Goal: Information Seeking & Learning: Learn about a topic

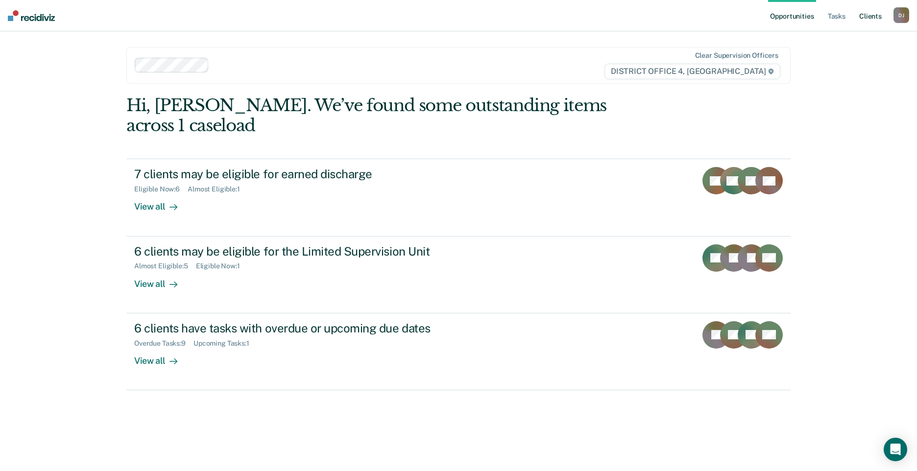
click at [877, 20] on link "Client s" at bounding box center [871, 15] width 26 height 31
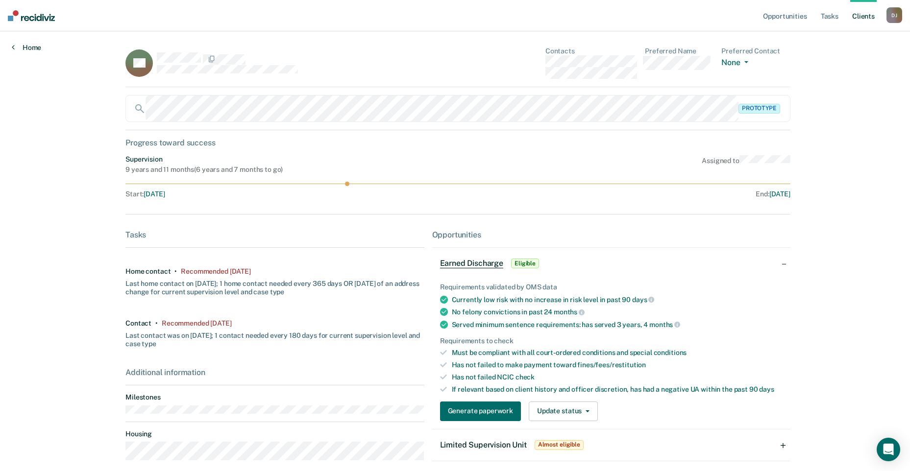
click at [13, 45] on icon at bounding box center [13, 47] width 3 height 8
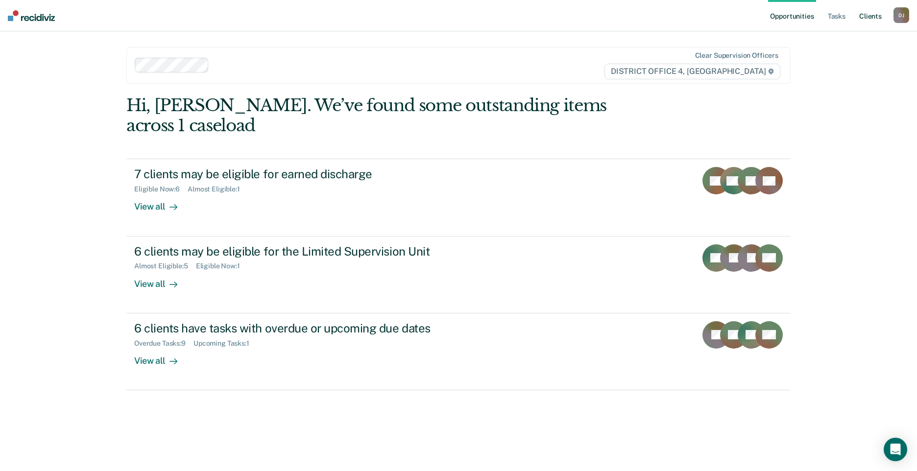
click at [871, 23] on link "Client s" at bounding box center [871, 15] width 26 height 31
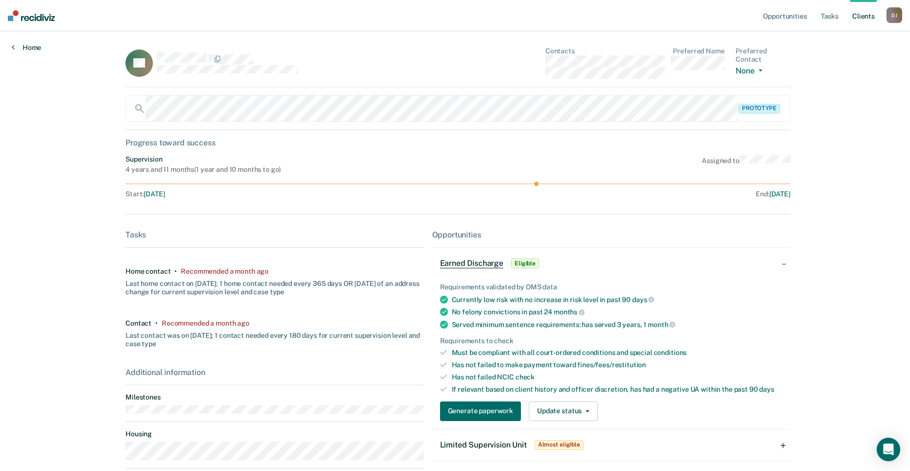
click at [22, 47] on link "Home" at bounding box center [26, 47] width 29 height 9
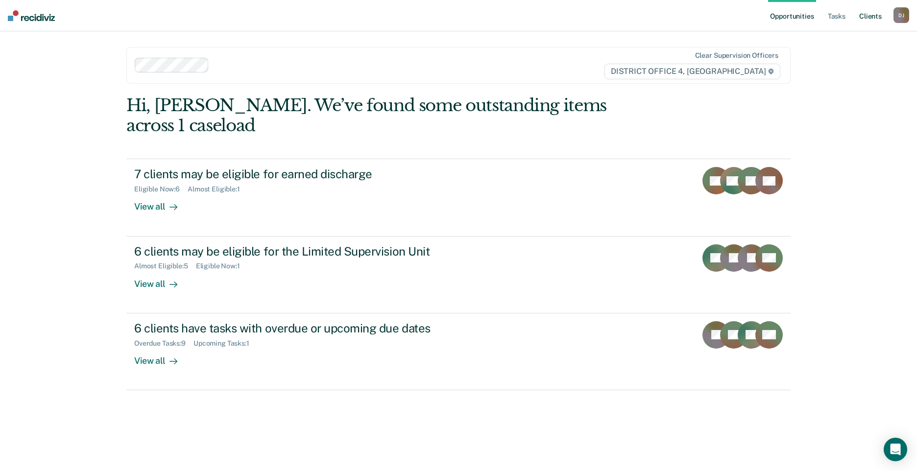
click at [874, 14] on link "Client s" at bounding box center [871, 15] width 26 height 31
